Goal: Information Seeking & Learning: Learn about a topic

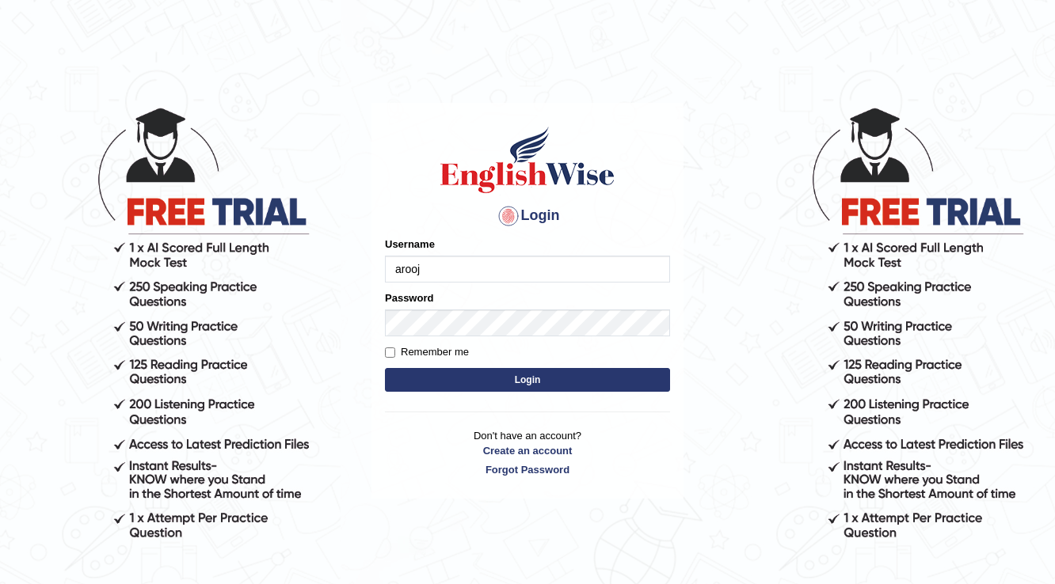
type input "arooj"
click at [537, 378] on button "Login" at bounding box center [527, 380] width 285 height 24
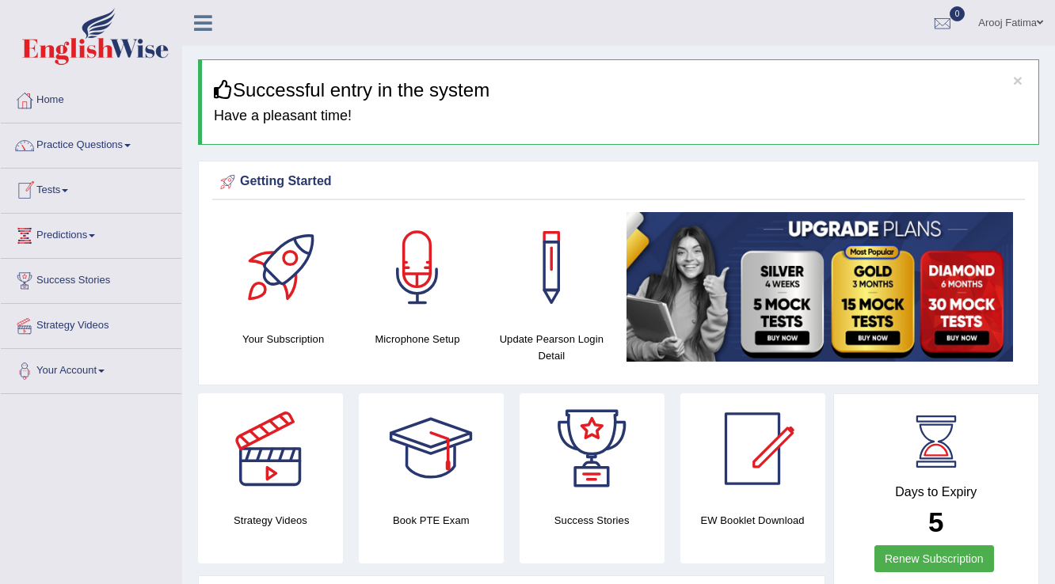
click at [76, 196] on link "Tests" at bounding box center [91, 189] width 181 height 40
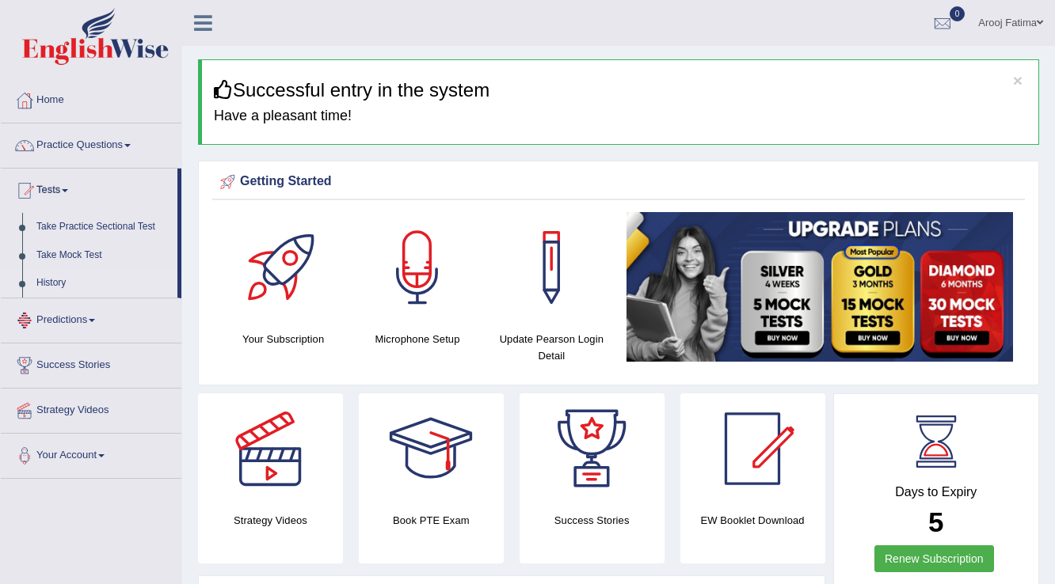
click at [64, 279] on link "History" at bounding box center [103, 283] width 148 height 29
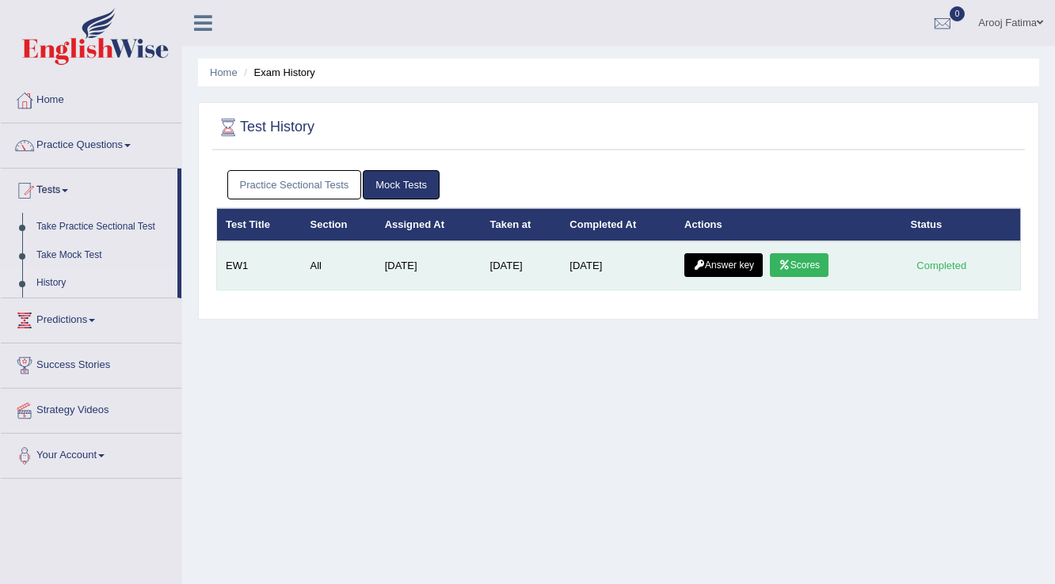
click at [724, 263] on link "Answer key" at bounding box center [723, 265] width 78 height 24
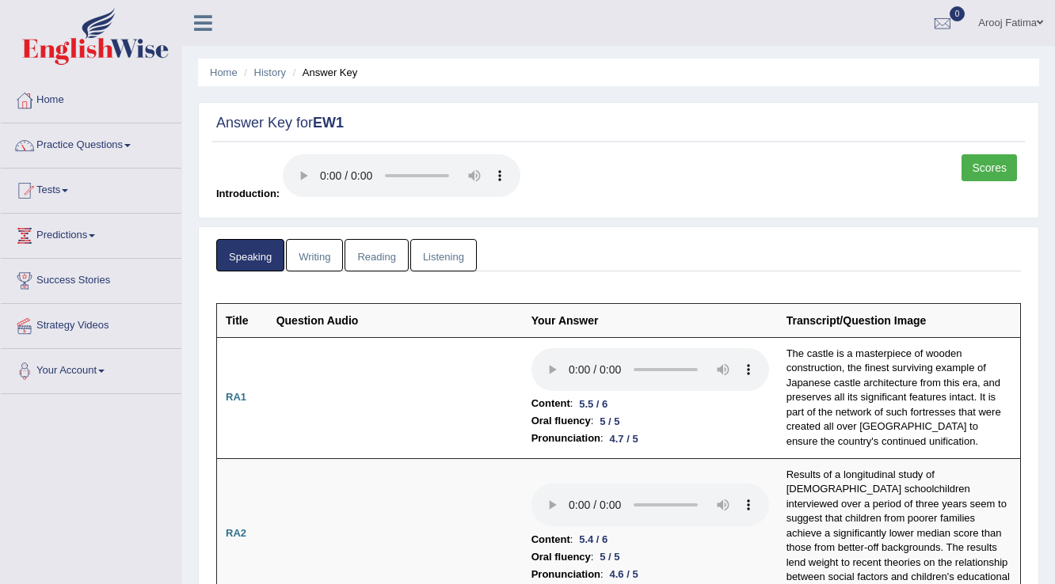
click at [976, 168] on link "Scores" at bounding box center [988, 167] width 55 height 27
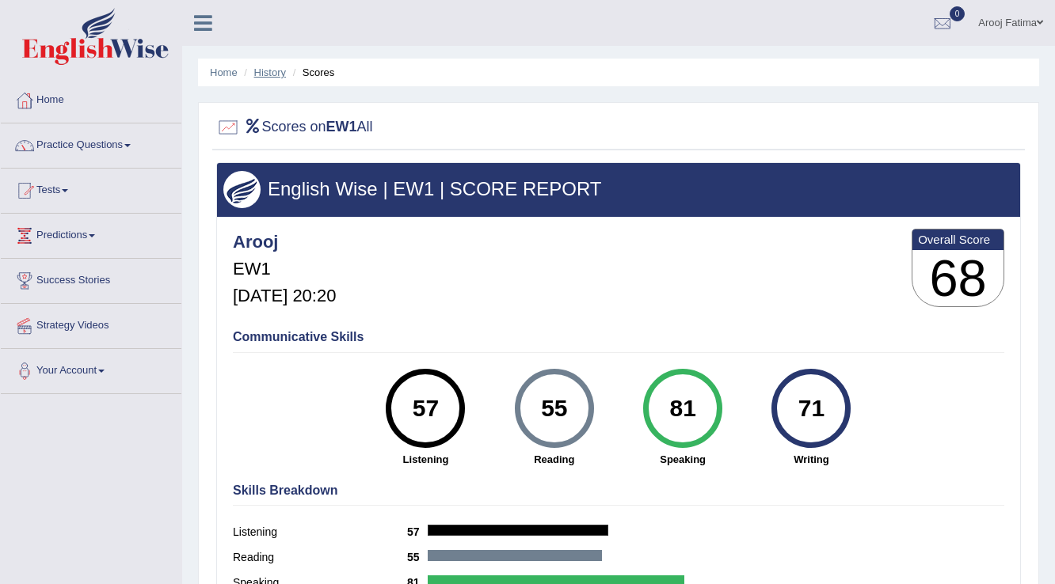
click at [272, 70] on link "History" at bounding box center [270, 73] width 32 height 12
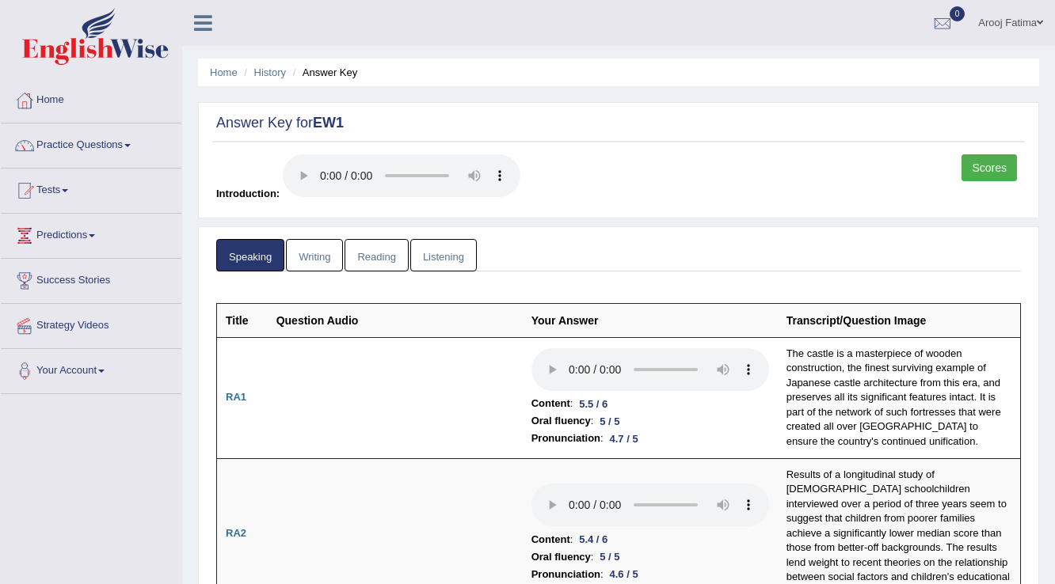
click at [429, 253] on link "Listening" at bounding box center [443, 255] width 67 height 32
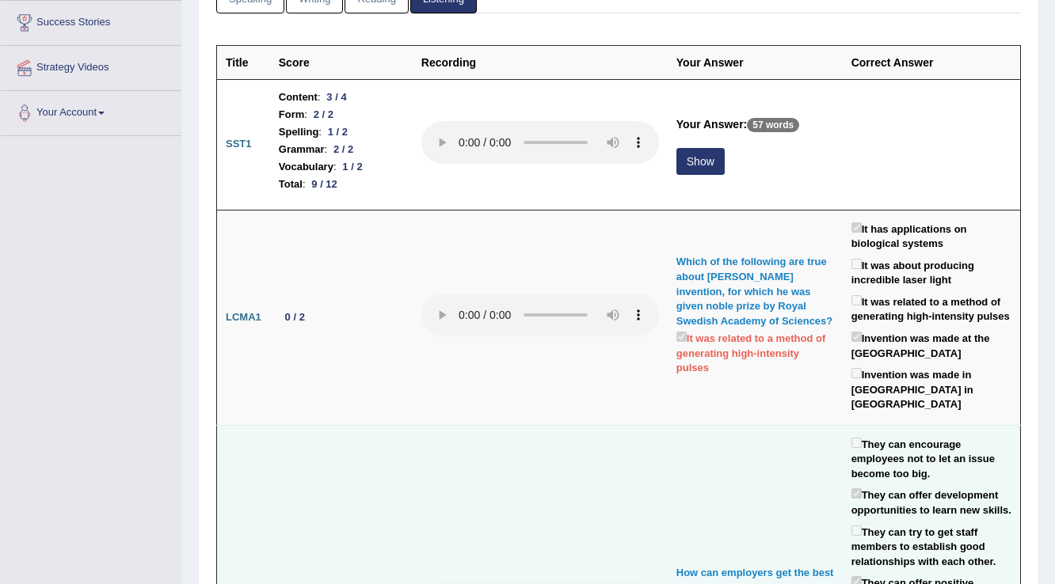
scroll to position [253, 0]
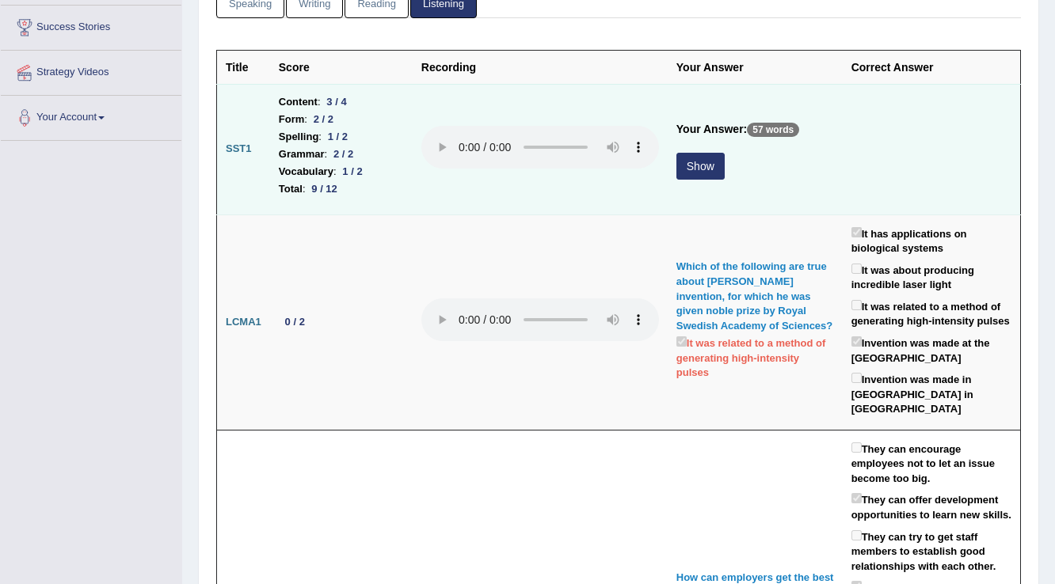
click at [705, 164] on button "Show" at bounding box center [700, 166] width 48 height 27
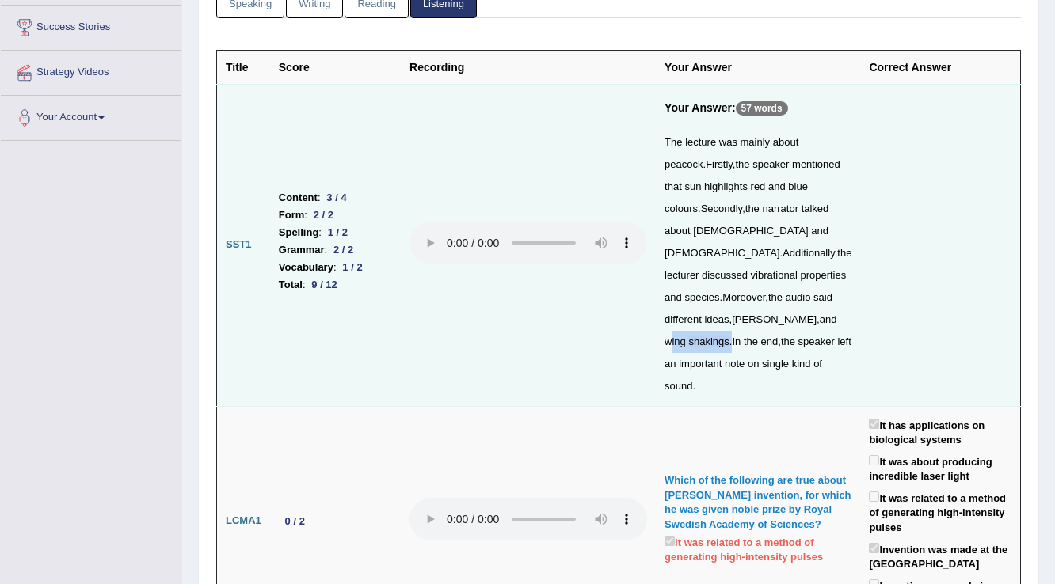
drag, startPoint x: 744, startPoint y: 339, endPoint x: 679, endPoint y: 339, distance: 64.9
click at [679, 339] on div "The lecture was mainly about peacock . Firstly , the speaker mentioned that sun…" at bounding box center [757, 264] width 187 height 266
click at [801, 384] on div "The lecture was mainly about peacock . Firstly , the speaker mentioned that sun…" at bounding box center [757, 264] width 187 height 266
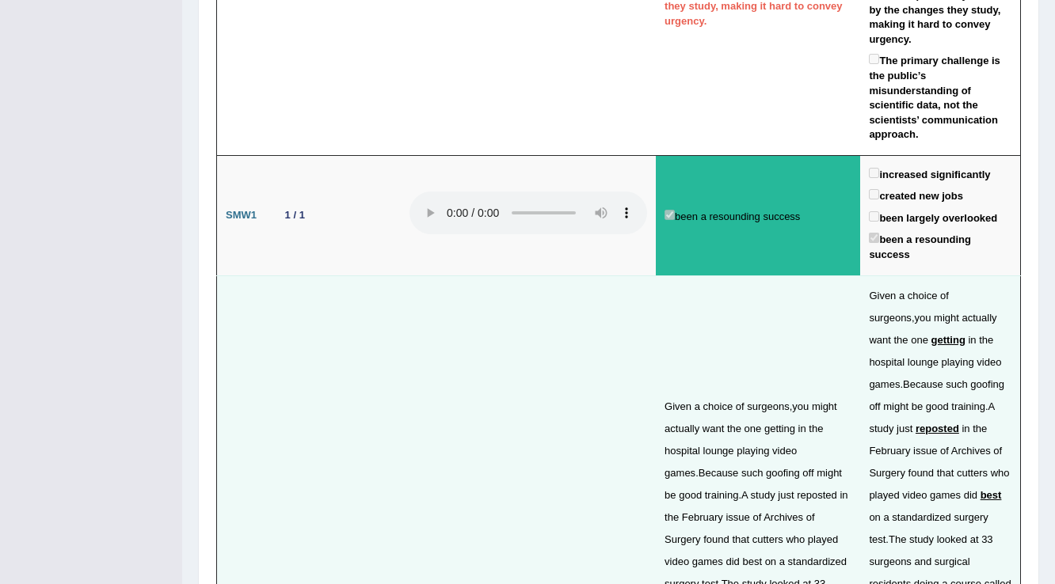
scroll to position [4624, 0]
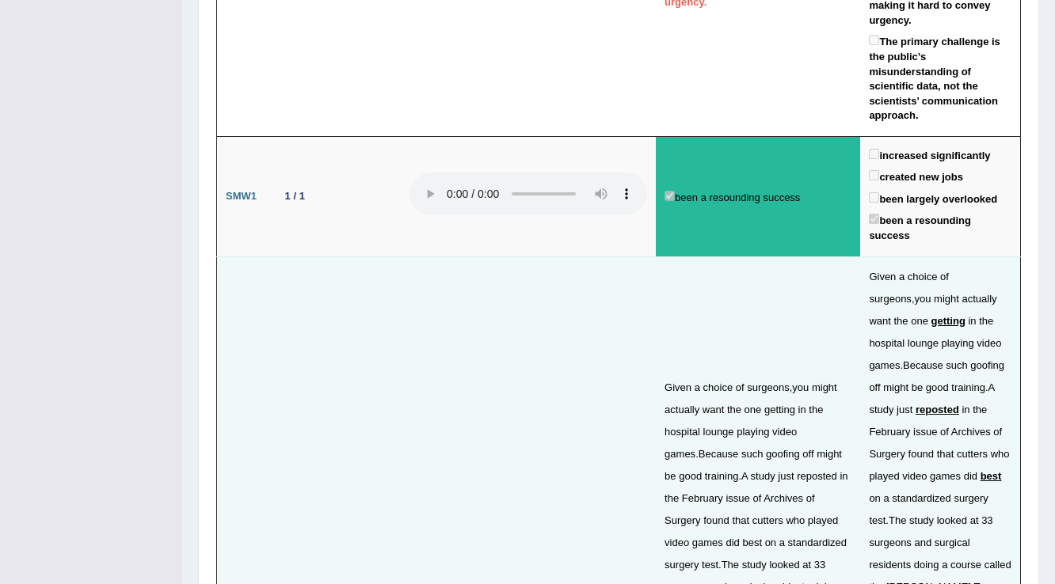
drag, startPoint x: 287, startPoint y: 76, endPoint x: 327, endPoint y: 78, distance: 40.4
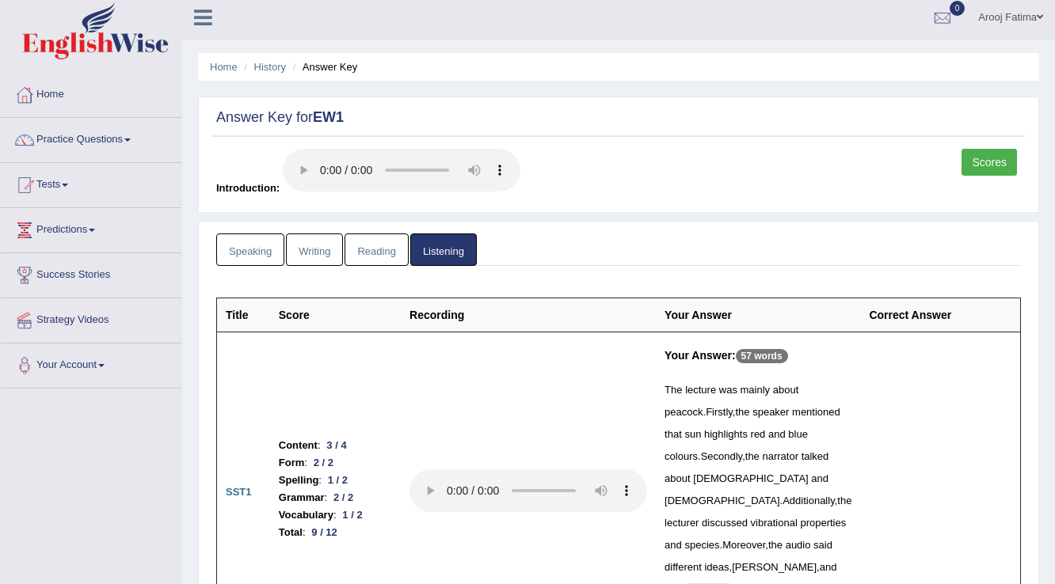
scroll to position [0, 0]
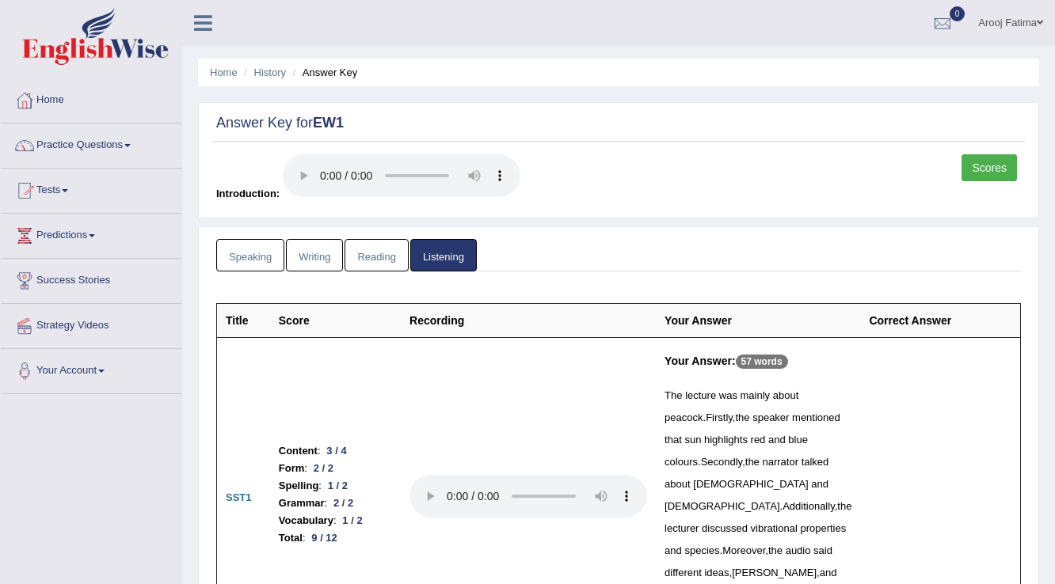
click at [390, 257] on link "Reading" at bounding box center [375, 255] width 63 height 32
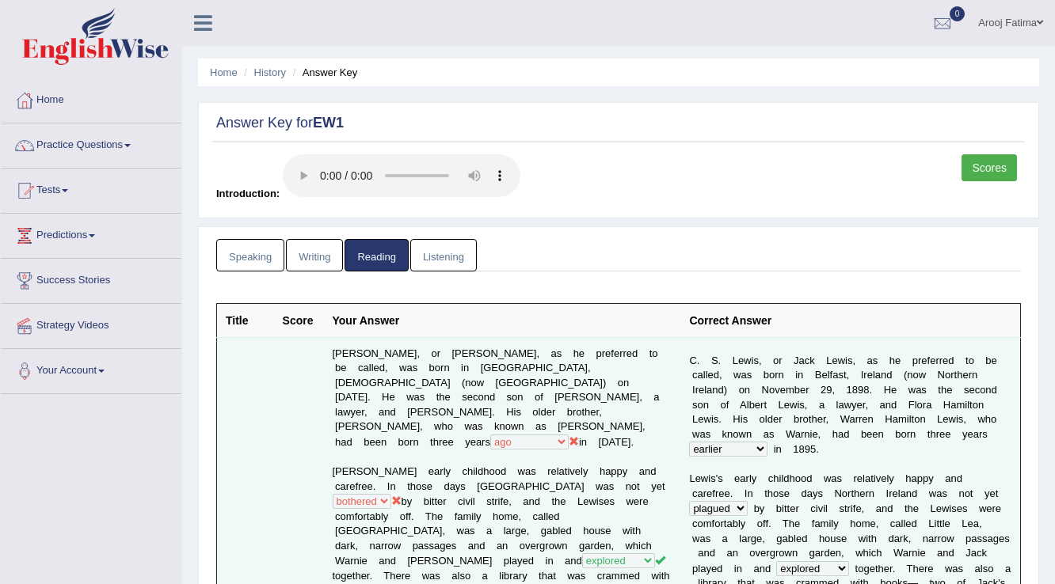
scroll to position [380, 0]
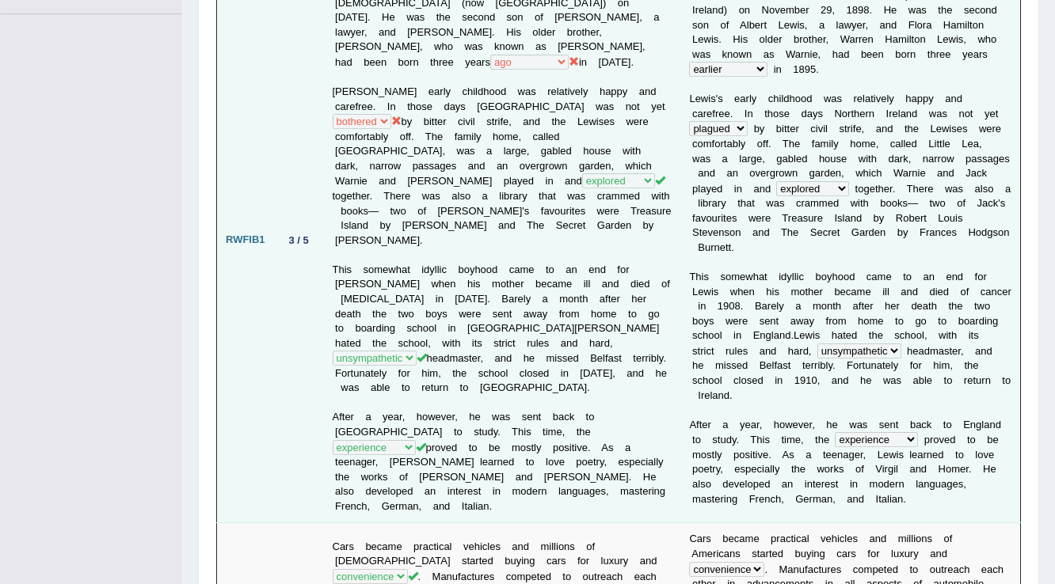
click at [652, 101] on td "C. S. Lewis, or Jack Lewis, as he preferred to be called, was born in Belfast, …" at bounding box center [502, 240] width 357 height 566
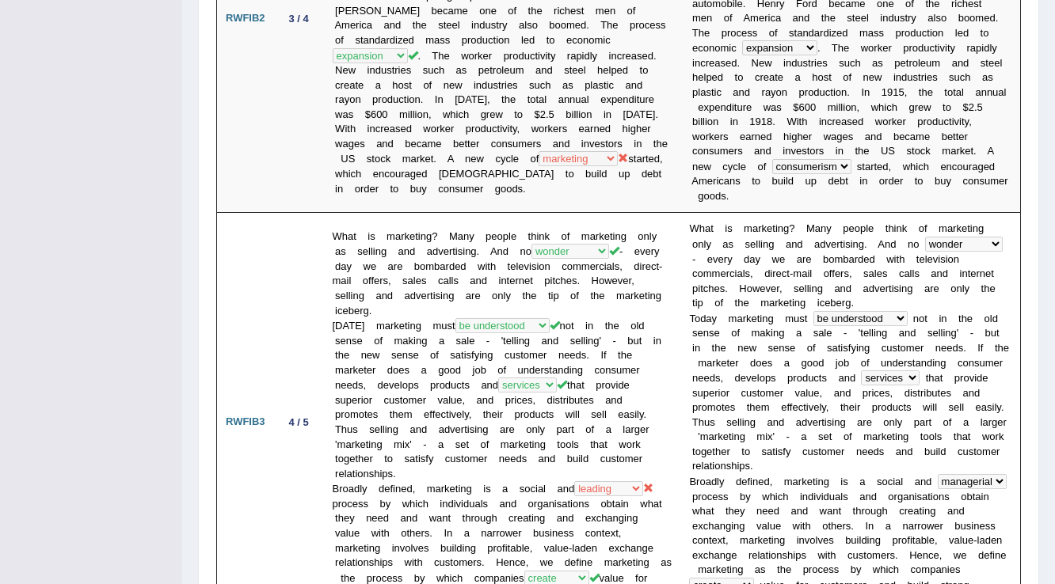
scroll to position [1014, 0]
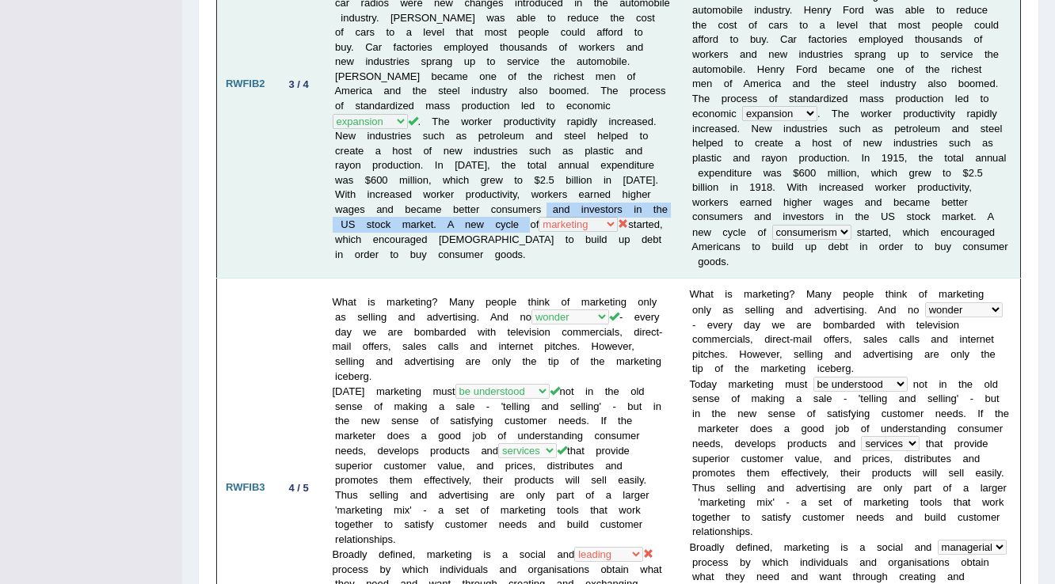
click at [590, 158] on td "Cars became practical vehicles and millions of Americans started buying cars fo…" at bounding box center [502, 84] width 357 height 389
drag, startPoint x: 534, startPoint y: 222, endPoint x: 538, endPoint y: 156, distance: 65.8
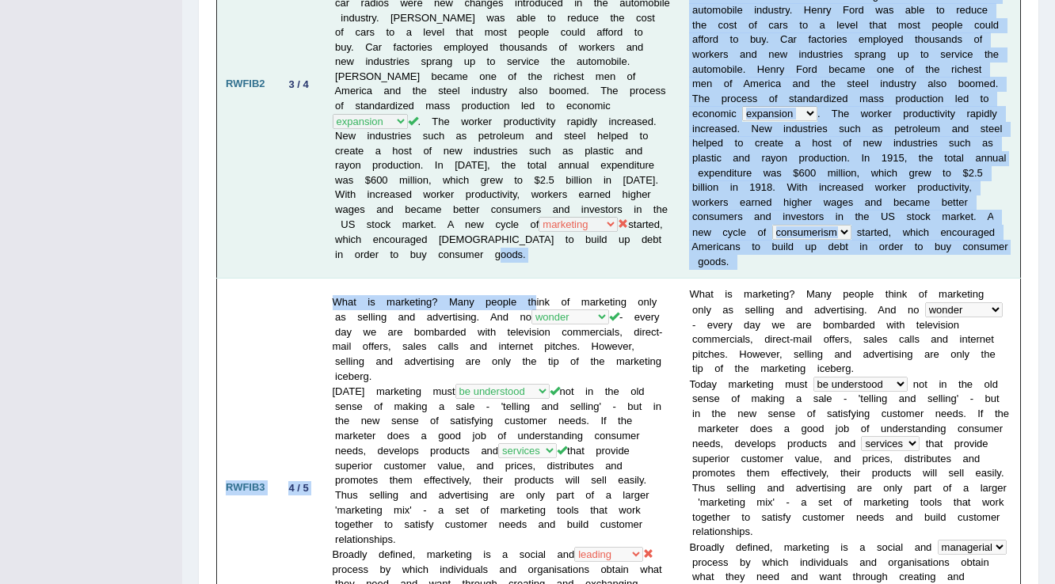
click at [546, 196] on td "Cars became practical vehicles and millions of Americans started buying cars fo…" at bounding box center [502, 84] width 357 height 389
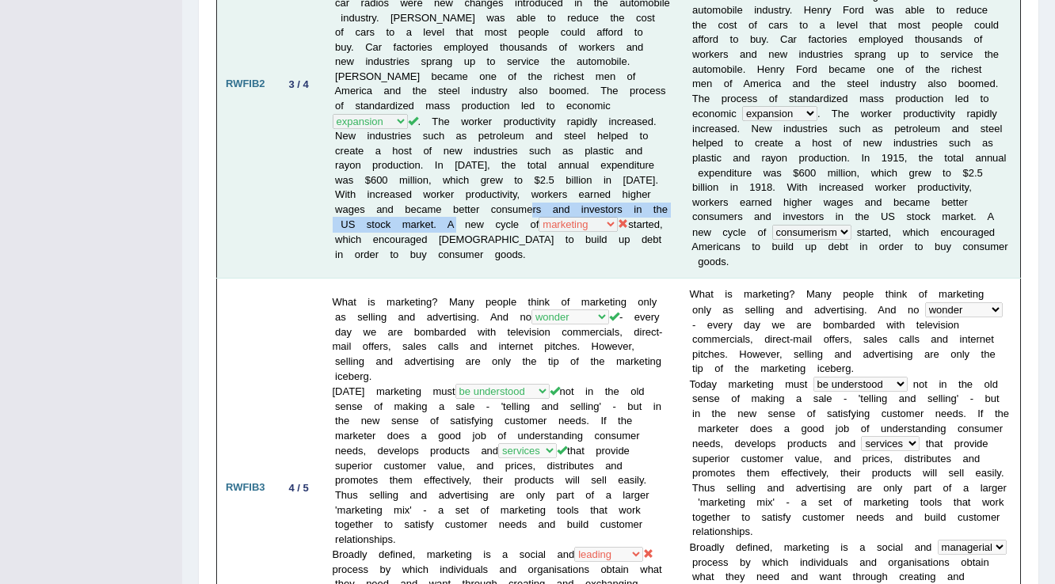
drag, startPoint x: 492, startPoint y: 159, endPoint x: 545, endPoint y: 145, distance: 54.9
click at [545, 145] on td "Cars became practical vehicles and millions of Americans started buying cars fo…" at bounding box center [502, 84] width 357 height 389
click at [600, 167] on td "Cars became practical vehicles and millions of Americans started buying cars fo…" at bounding box center [502, 84] width 357 height 389
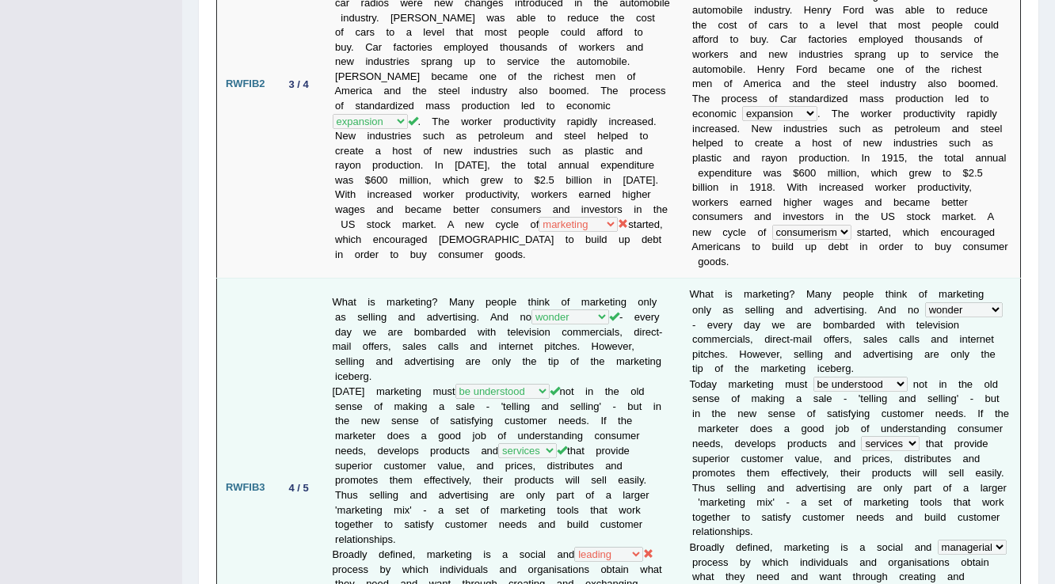
click at [626, 279] on td "What is marketing? Many people think of marketing only as selling and advertisi…" at bounding box center [502, 488] width 357 height 419
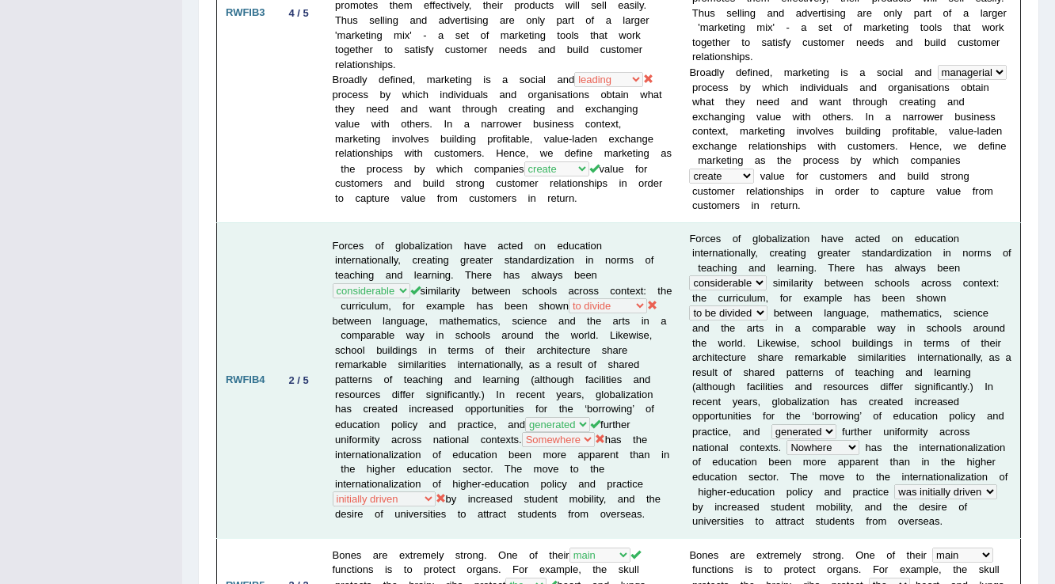
scroll to position [1520, 0]
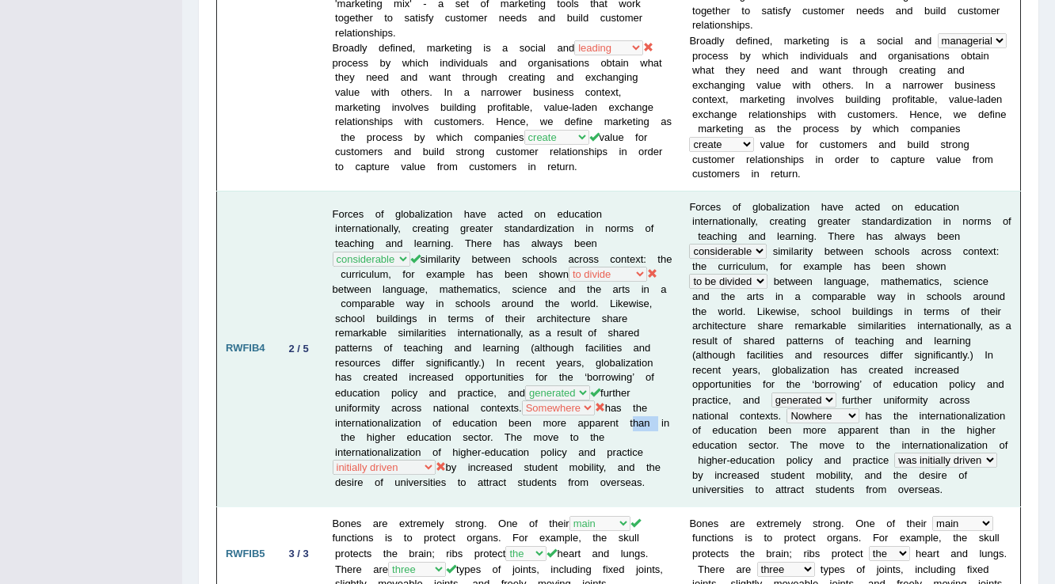
drag, startPoint x: 554, startPoint y: 356, endPoint x: 528, endPoint y: 358, distance: 26.2
click at [528, 358] on td "Forces of globalization have acted on education internationally, creating great…" at bounding box center [502, 349] width 357 height 316
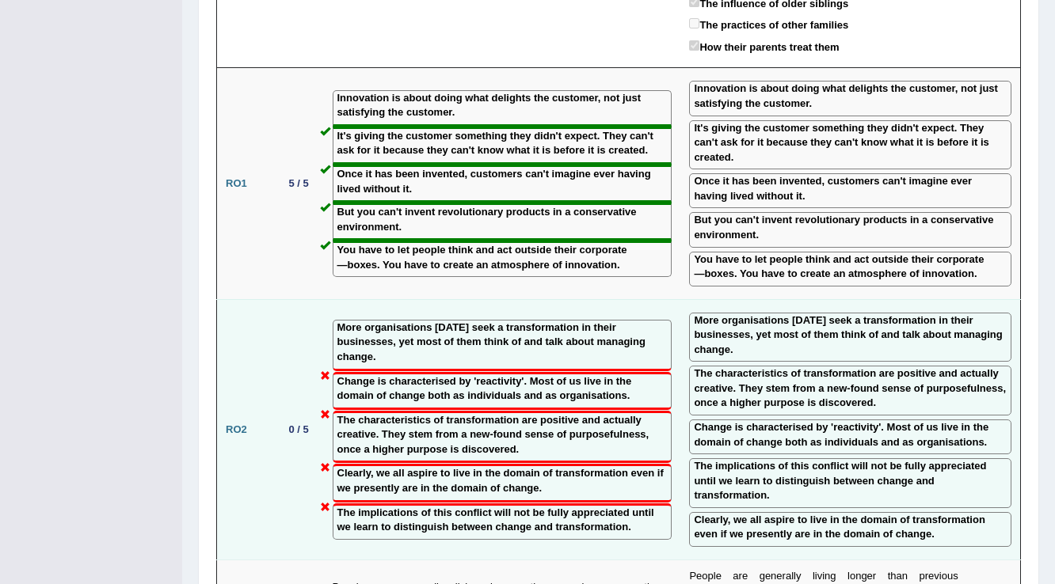
scroll to position [2470, 0]
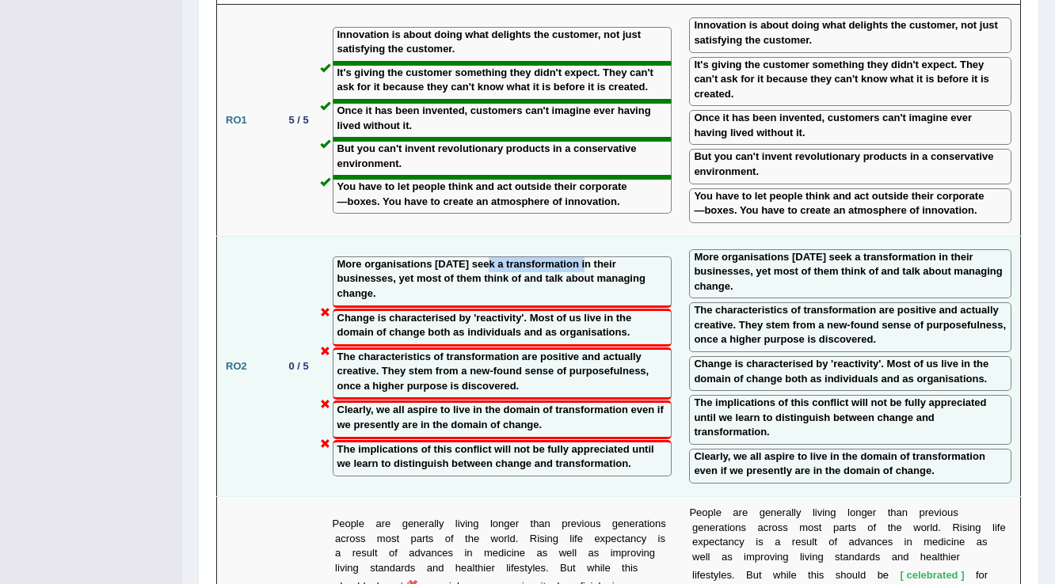
drag, startPoint x: 485, startPoint y: 154, endPoint x: 582, endPoint y: 156, distance: 97.4
click at [582, 257] on label "More organisations today seek a transformation in their businesses, yet most of…" at bounding box center [502, 279] width 330 height 44
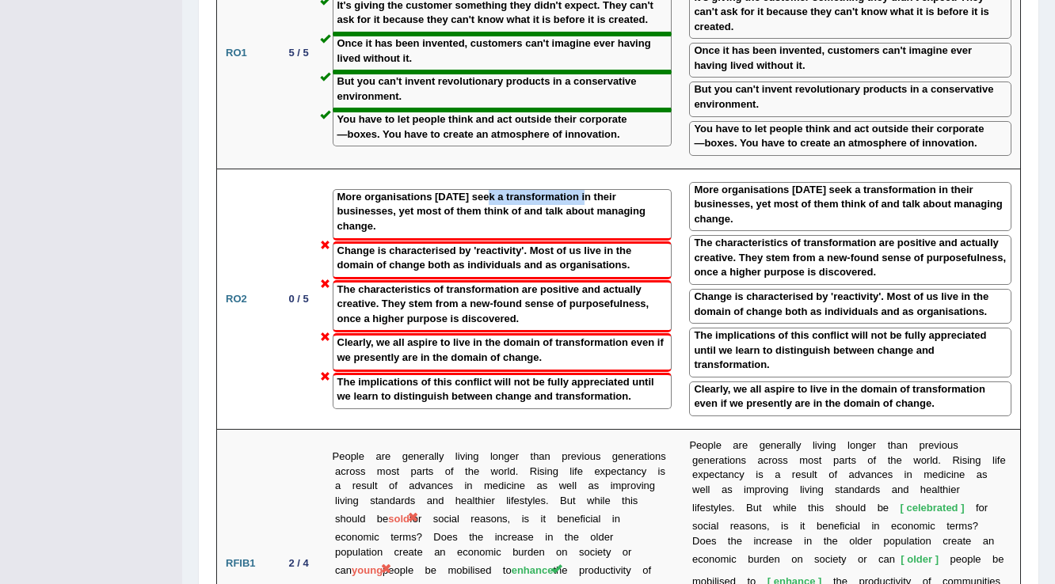
scroll to position [2851, 0]
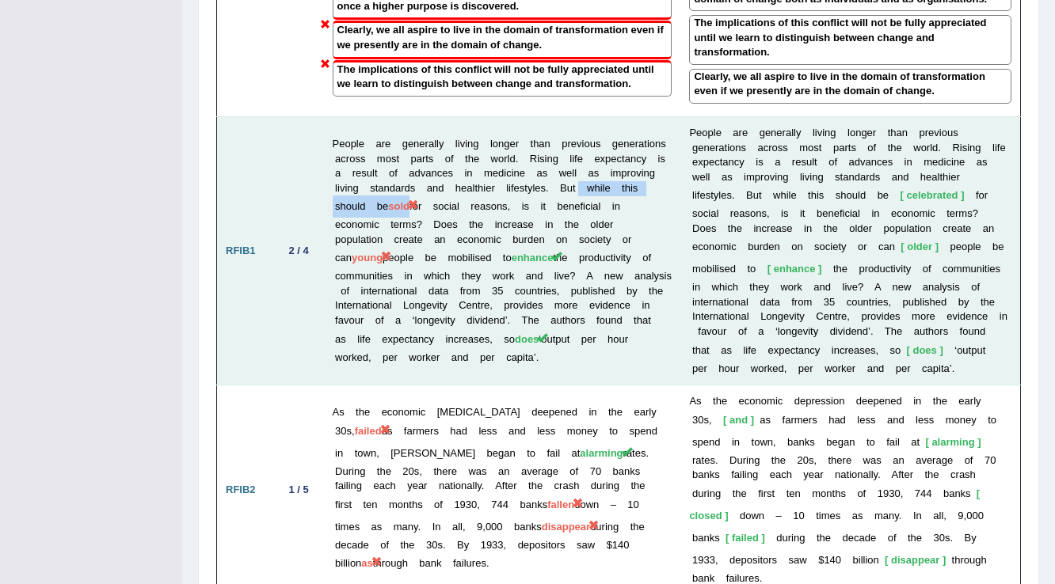
drag, startPoint x: 333, startPoint y: 87, endPoint x: 491, endPoint y: 89, distance: 158.4
click at [491, 116] on td "People are generally living longer than previous generations across most parts …" at bounding box center [502, 250] width 357 height 268
click at [667, 116] on td "People are generally living longer than previous generations across most parts …" at bounding box center [502, 250] width 357 height 268
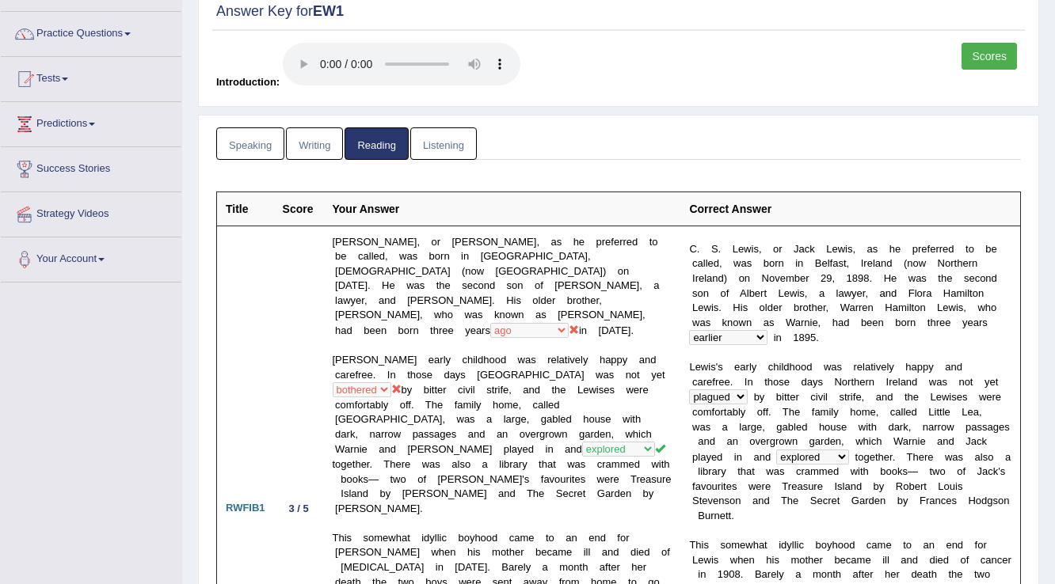
scroll to position [17, 0]
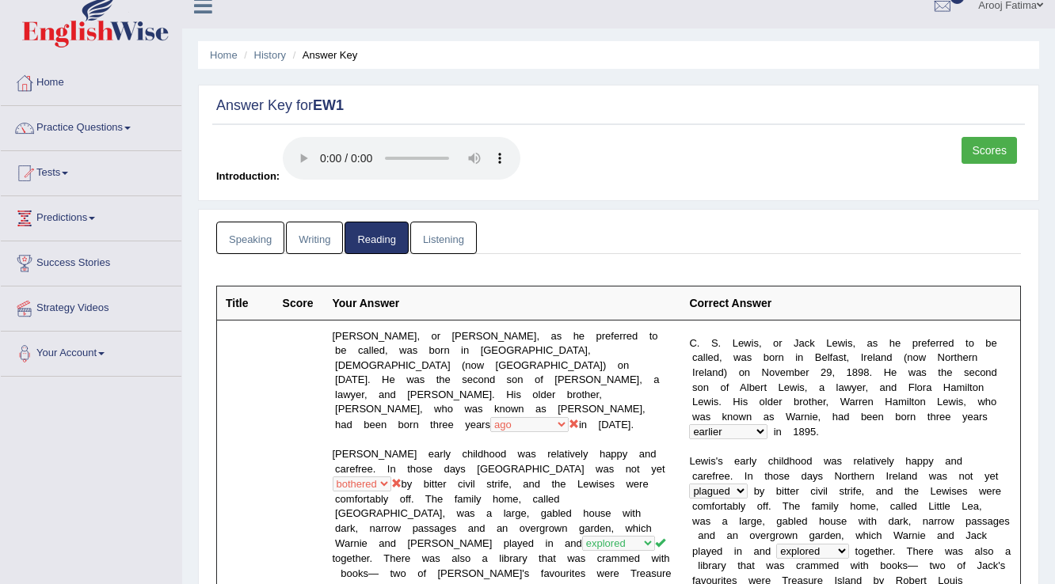
click at [257, 238] on link "Speaking" at bounding box center [250, 238] width 68 height 32
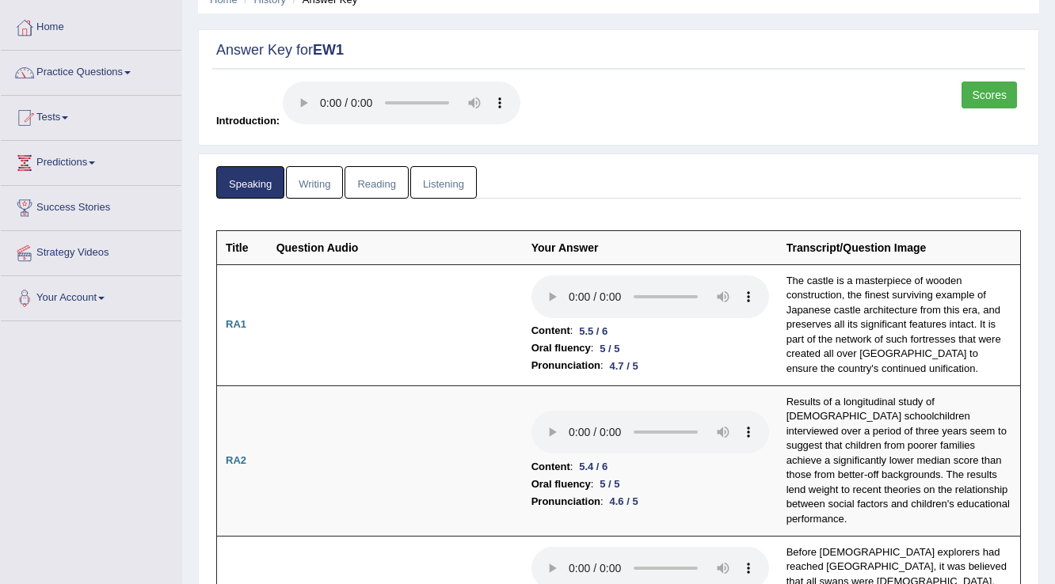
scroll to position [0, 0]
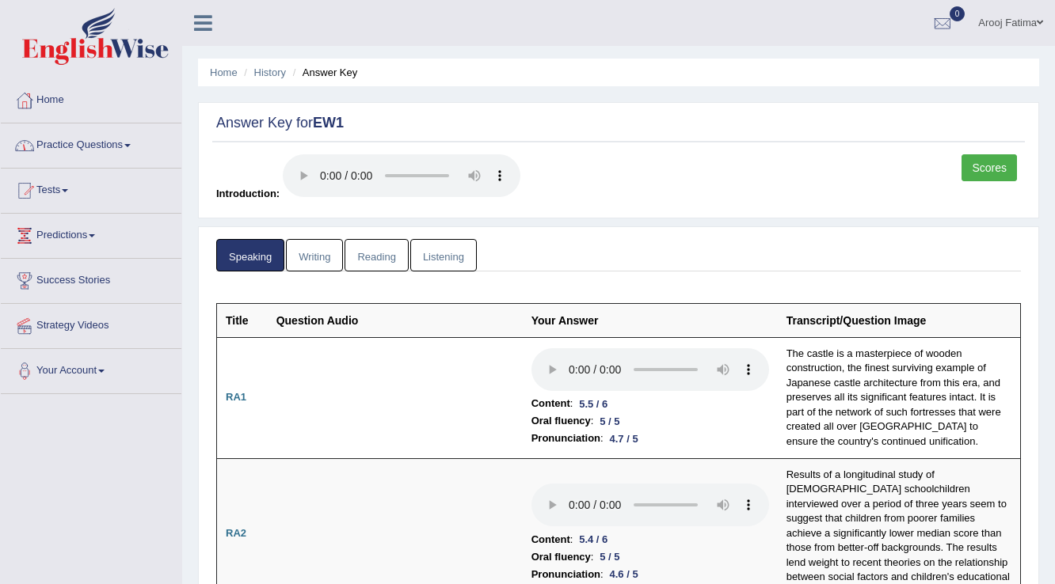
click at [120, 157] on link "Practice Questions" at bounding box center [91, 144] width 181 height 40
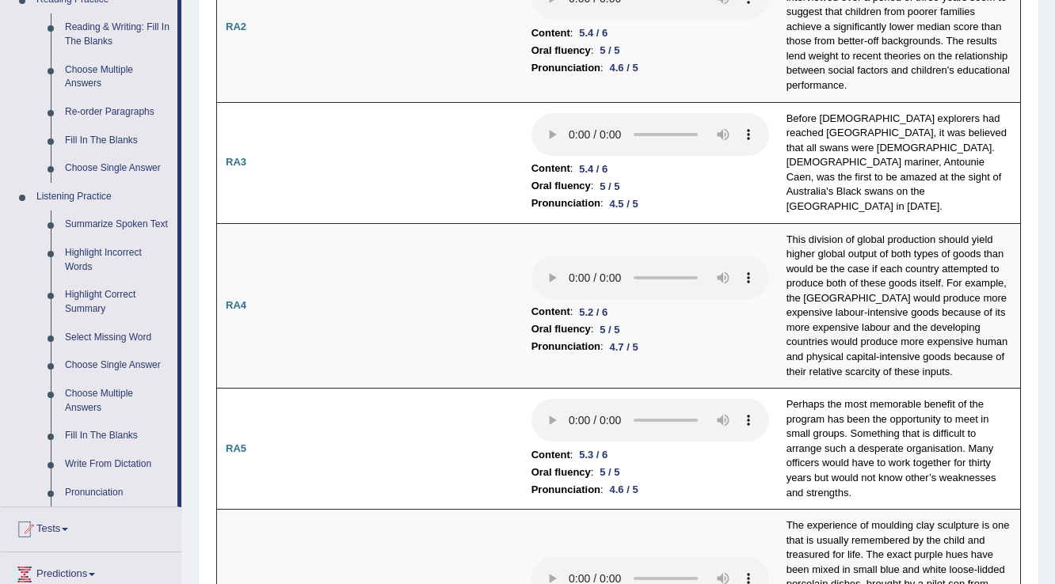
scroll to position [570, 0]
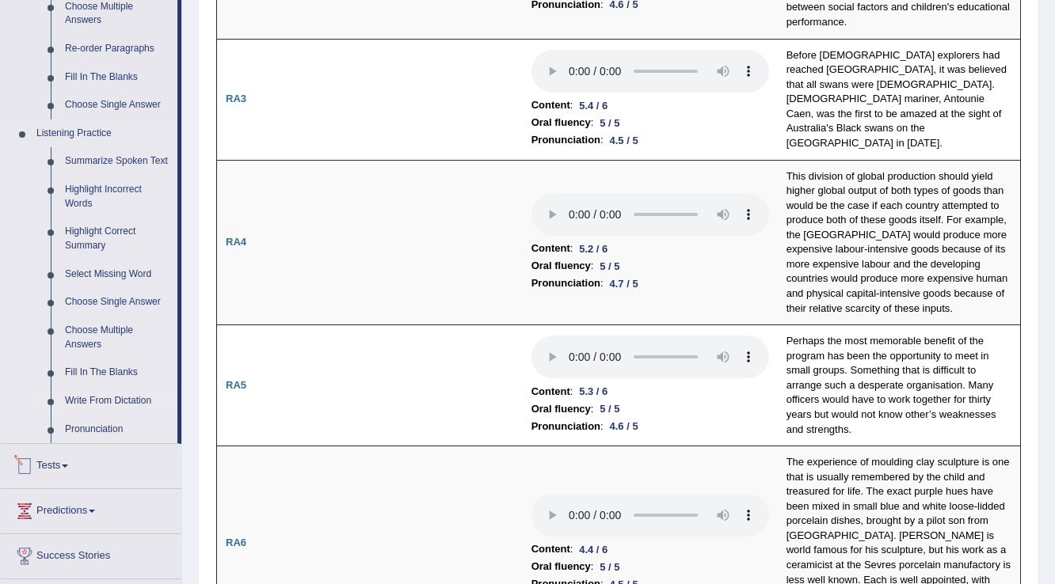
click at [120, 401] on link "Write From Dictation" at bounding box center [118, 401] width 120 height 29
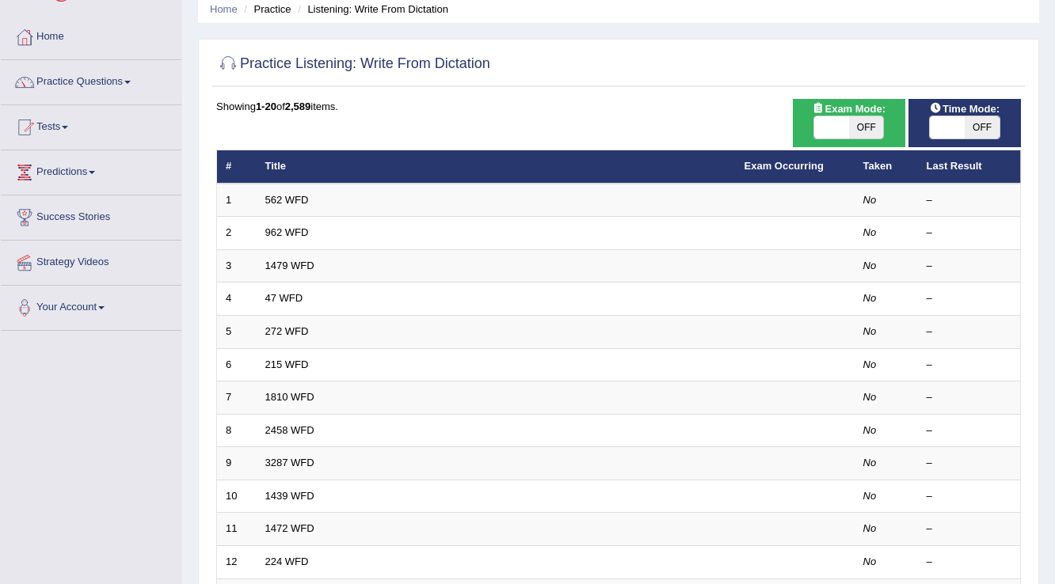
click at [287, 234] on link "962 WFD" at bounding box center [287, 232] width 44 height 12
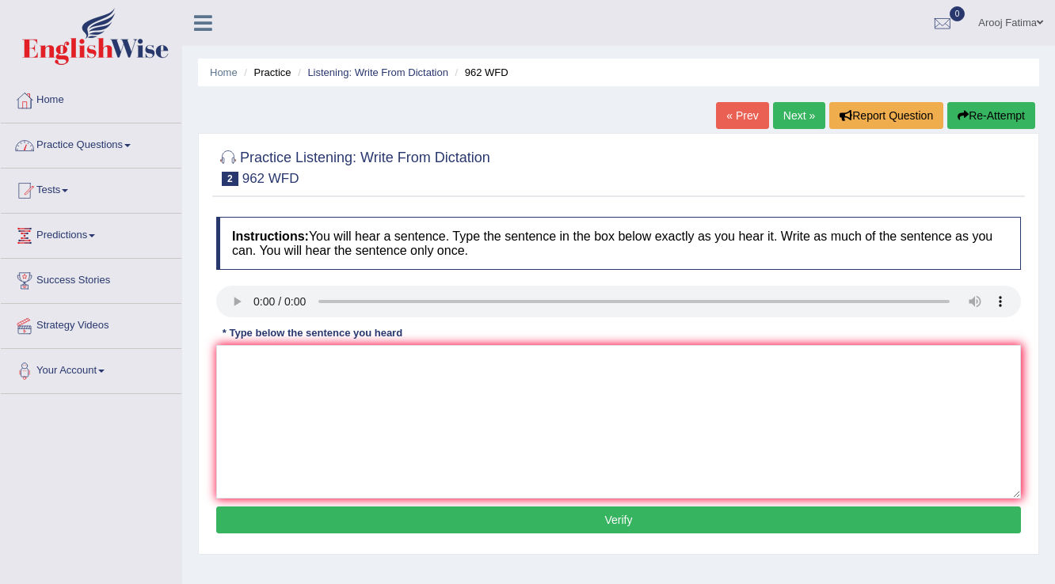
click at [91, 149] on link "Practice Questions" at bounding box center [91, 144] width 181 height 40
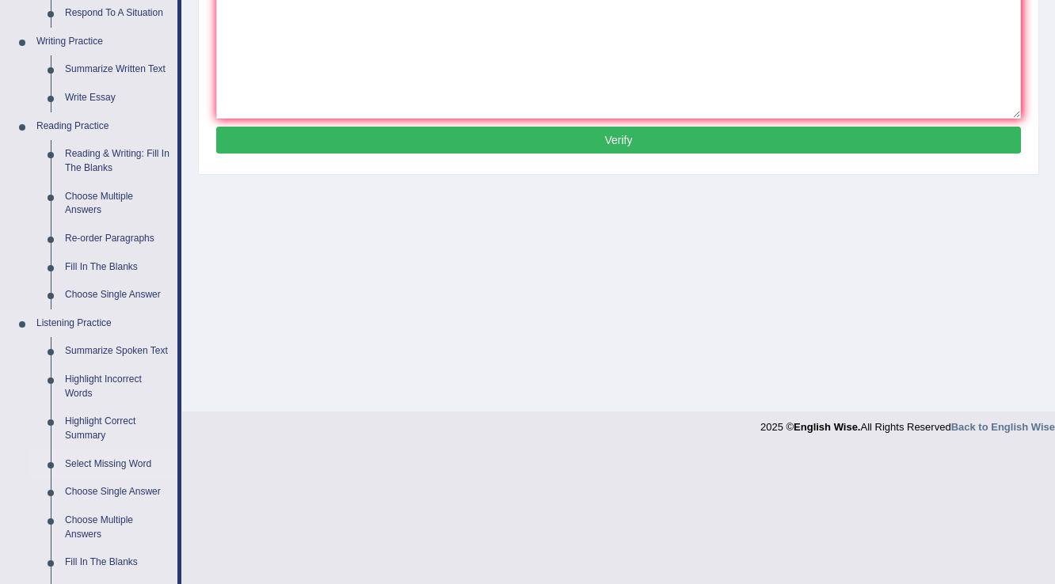
scroll to position [655, 0]
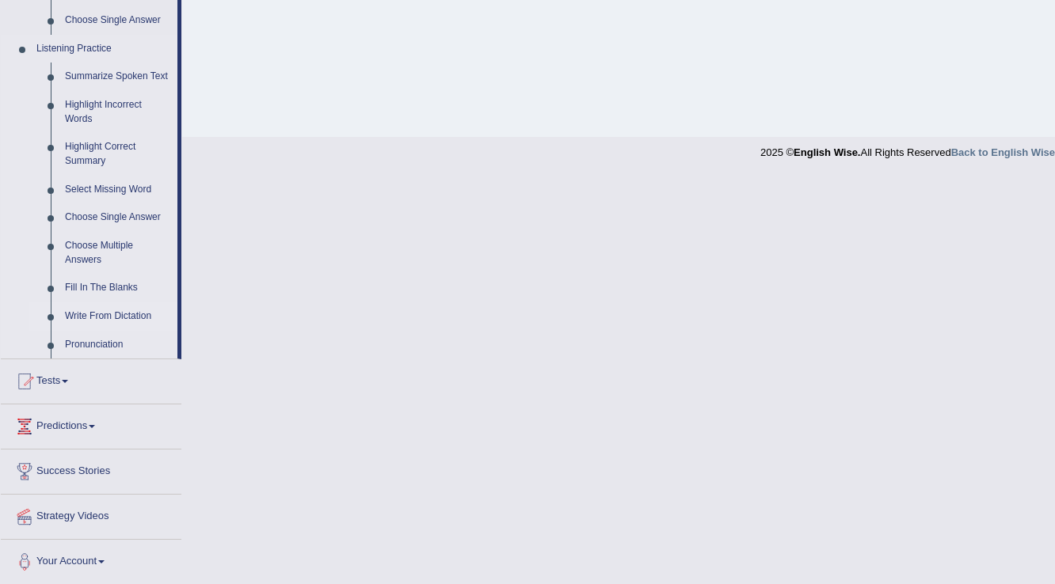
click at [111, 314] on link "Write From Dictation" at bounding box center [118, 316] width 120 height 29
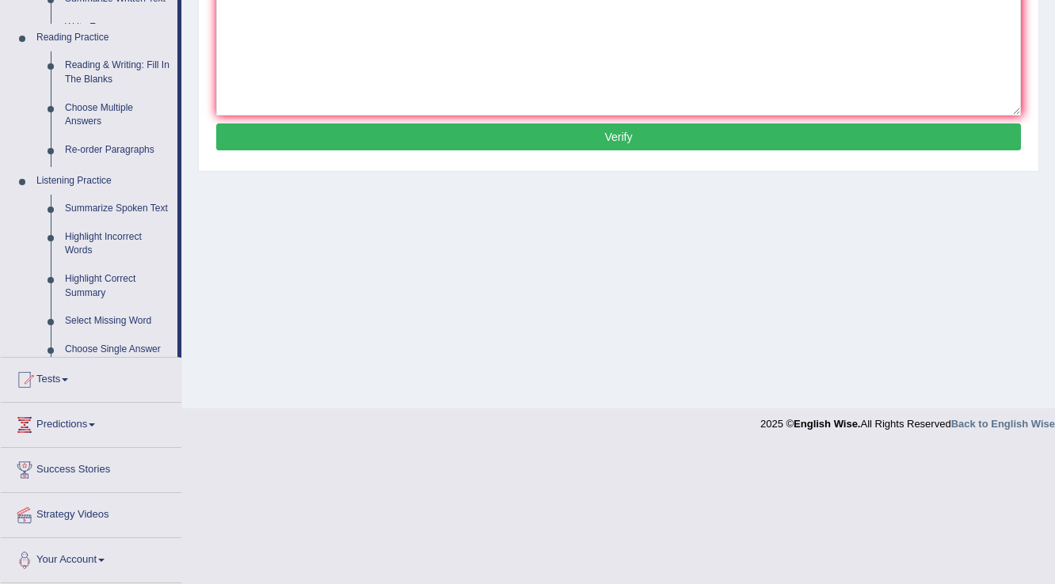
scroll to position [247, 0]
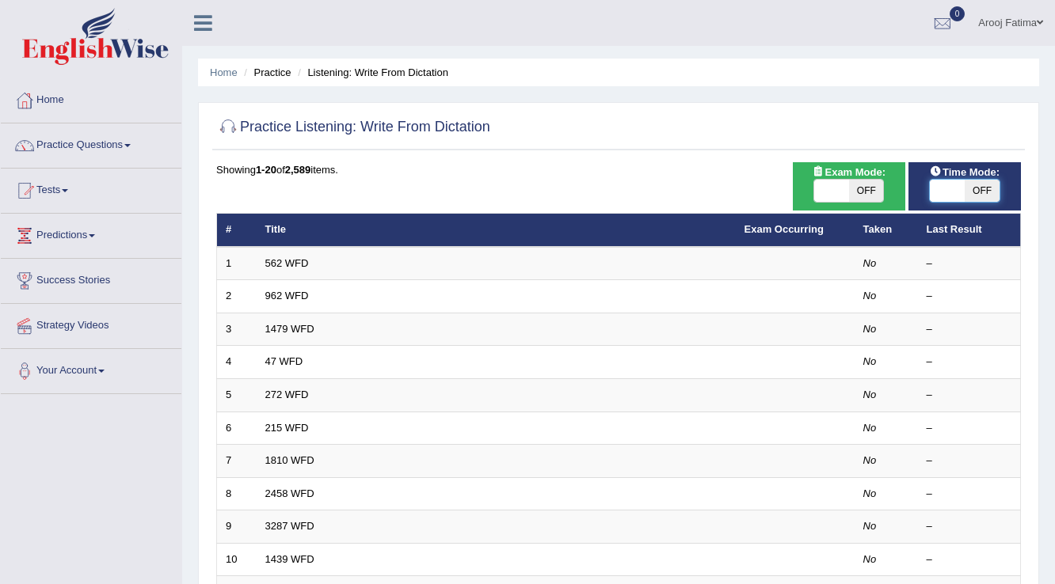
click at [941, 182] on span at bounding box center [947, 191] width 35 height 22
checkbox input "true"
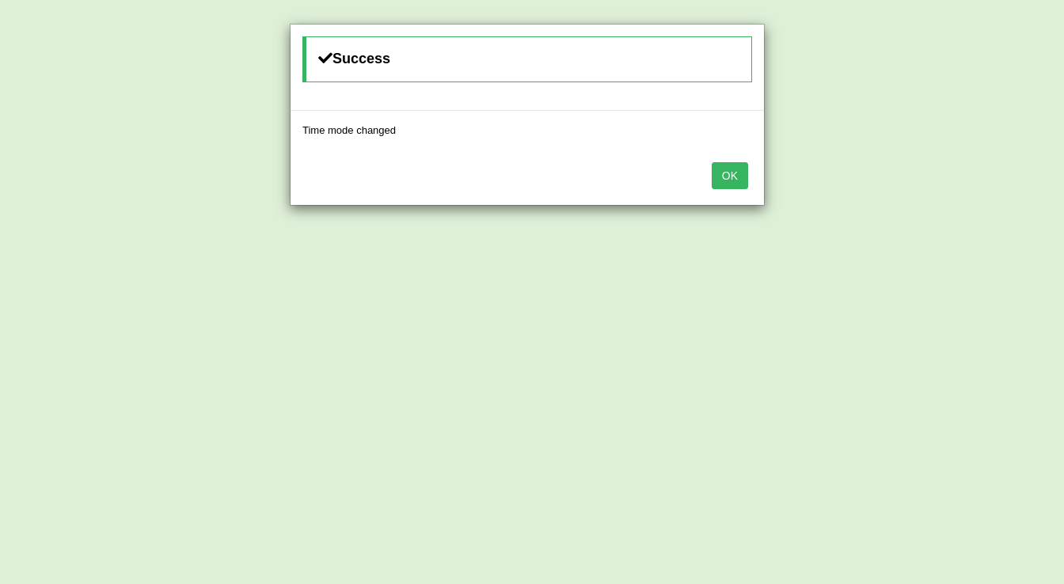
click at [744, 177] on button "OK" at bounding box center [730, 175] width 36 height 27
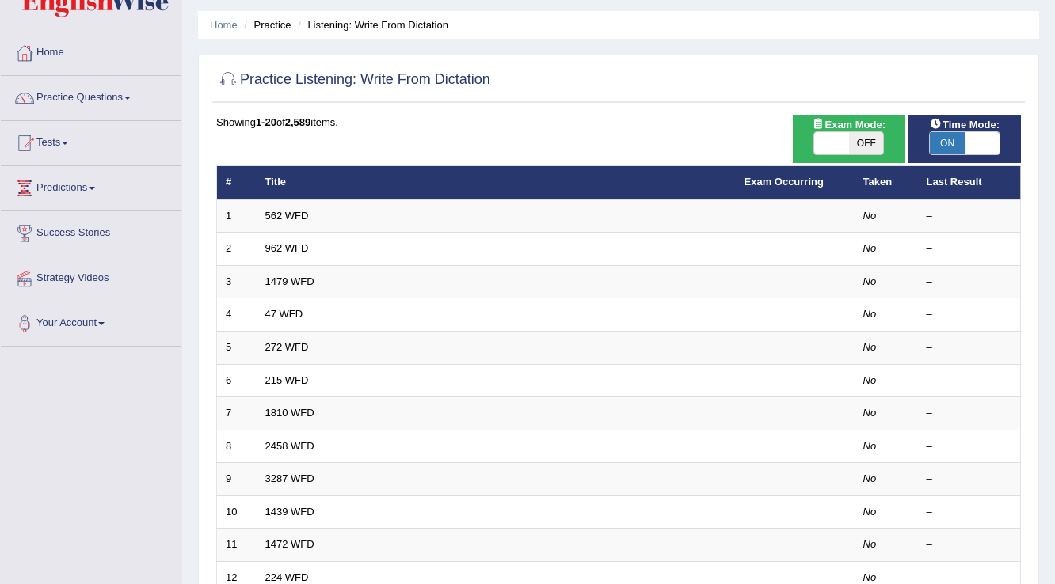
scroll to position [127, 0]
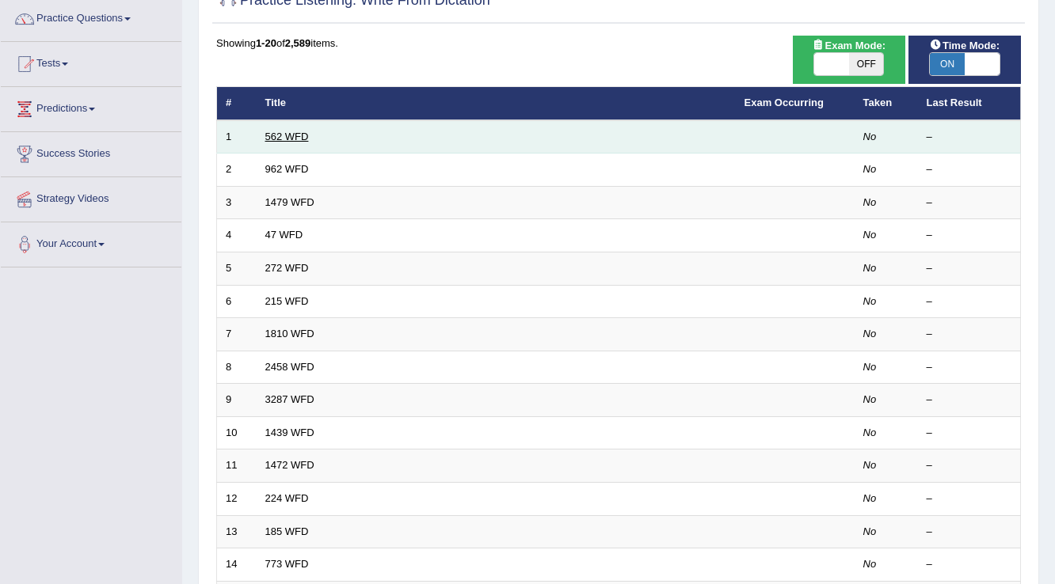
click at [295, 134] on link "562 WFD" at bounding box center [287, 137] width 44 height 12
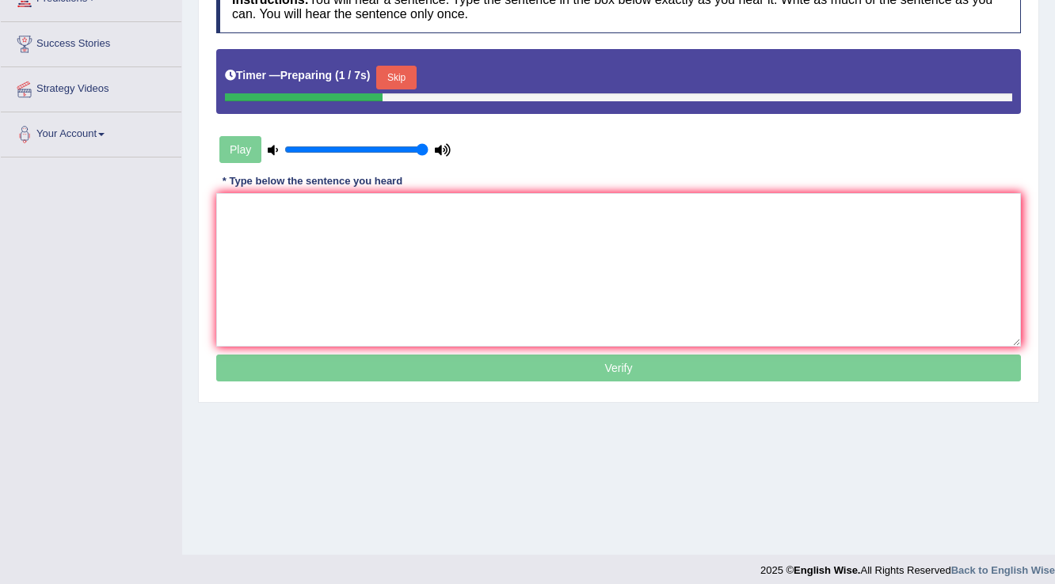
scroll to position [247, 0]
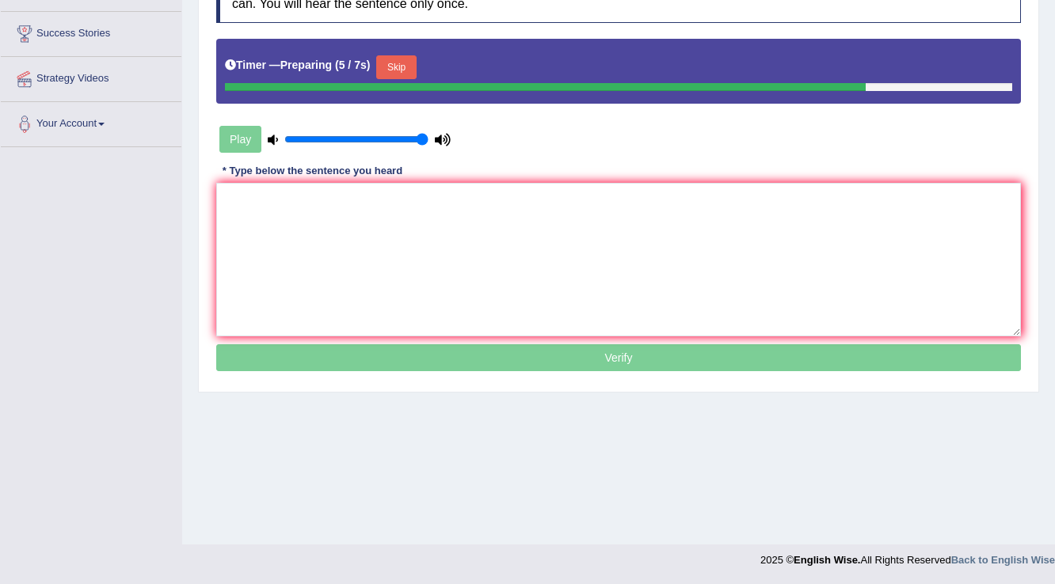
click at [403, 77] on button "Skip" at bounding box center [396, 67] width 40 height 24
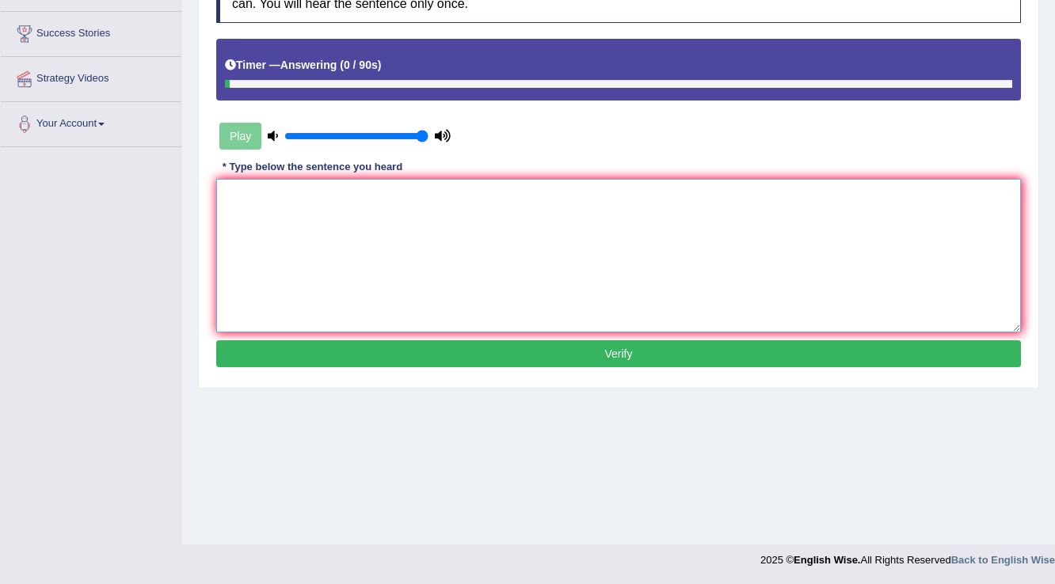
click at [590, 225] on textarea at bounding box center [618, 256] width 804 height 154
type textarea "vvbv"
click at [608, 352] on button "Verify" at bounding box center [618, 353] width 804 height 27
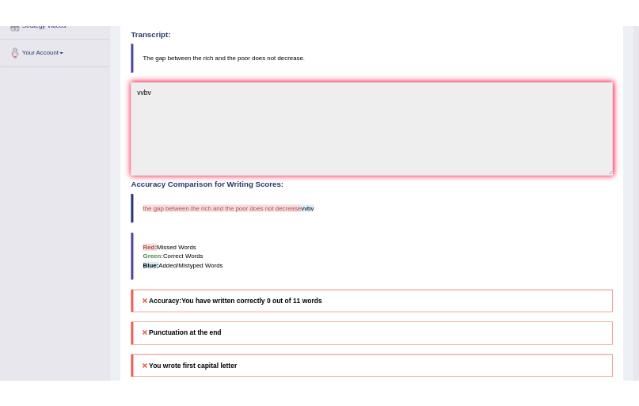
scroll to position [485, 0]
